Goal: Information Seeking & Learning: Learn about a topic

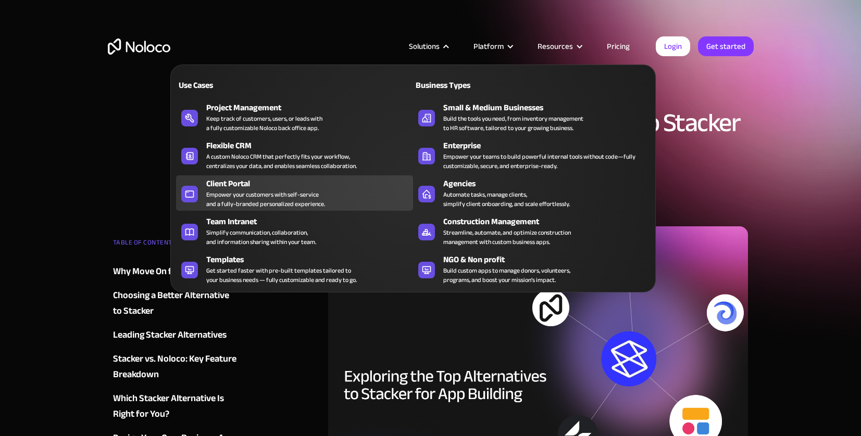
click at [286, 190] on div "Empower your customers with self-service and a fully-branded personalized exper…" at bounding box center [265, 199] width 119 height 19
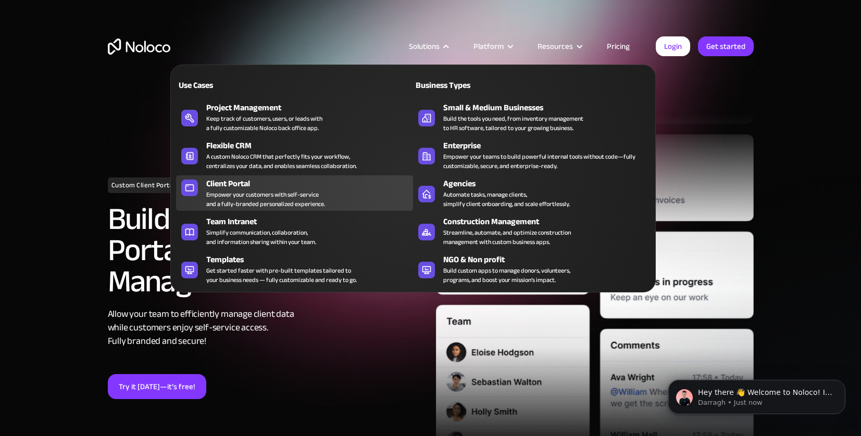
click at [327, 203] on div "Client Portal Empower your customers with self-service and a fully-branded pers…" at bounding box center [307, 193] width 202 height 31
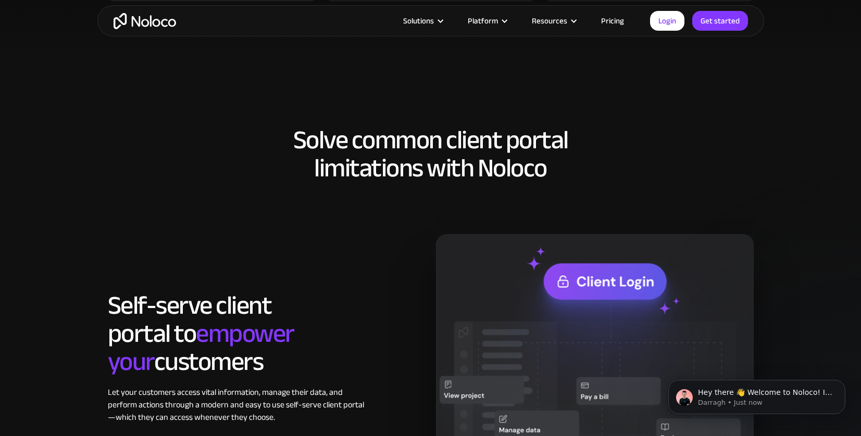
scroll to position [704, 0]
drag, startPoint x: 489, startPoint y: 169, endPoint x: 538, endPoint y: 166, distance: 49.0
click at [538, 166] on h2 "Solve common client portal limitations with Noloco" at bounding box center [431, 155] width 646 height 56
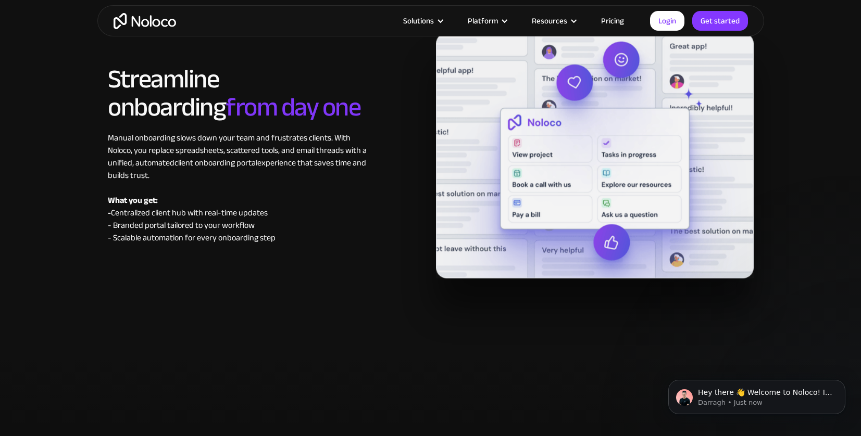
scroll to position [4710, 0]
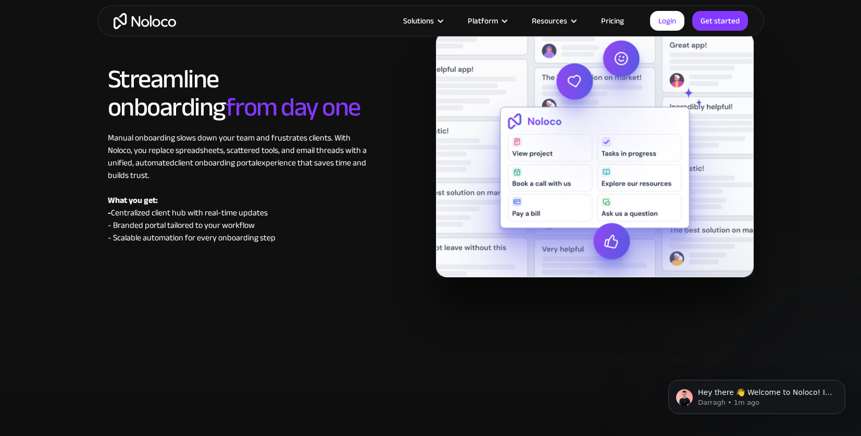
click at [612, 23] on link "Pricing" at bounding box center [612, 21] width 49 height 14
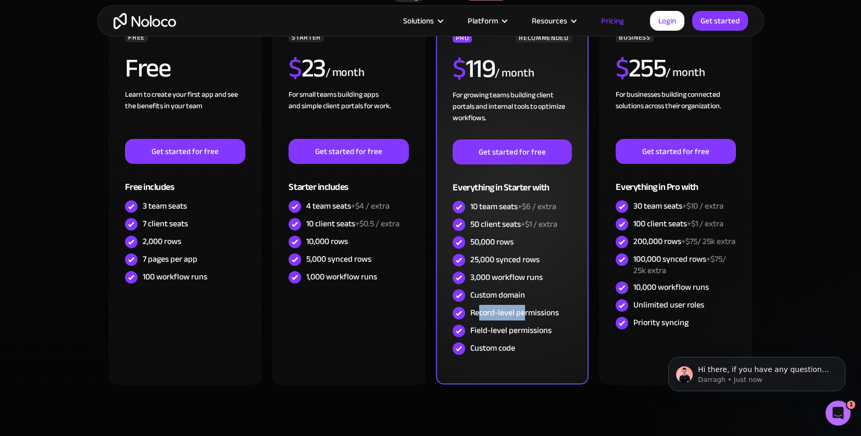
drag, startPoint x: 481, startPoint y: 315, endPoint x: 523, endPoint y: 315, distance: 42.7
click at [523, 315] on div "Record-level permissions" at bounding box center [514, 312] width 89 height 11
